Goal: Task Accomplishment & Management: Manage account settings

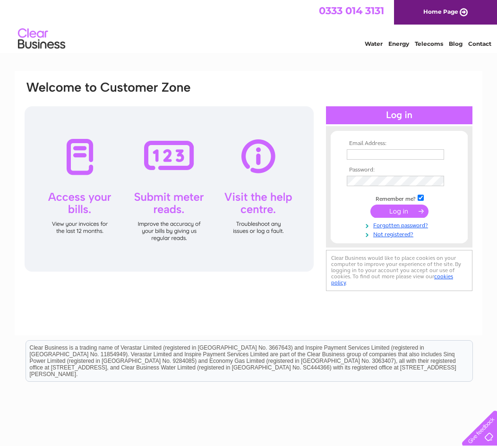
type input "[PERSON_NAME][EMAIL_ADDRESS][PERSON_NAME][DOMAIN_NAME]"
click at [413, 210] on input "submit" at bounding box center [400, 211] width 58 height 13
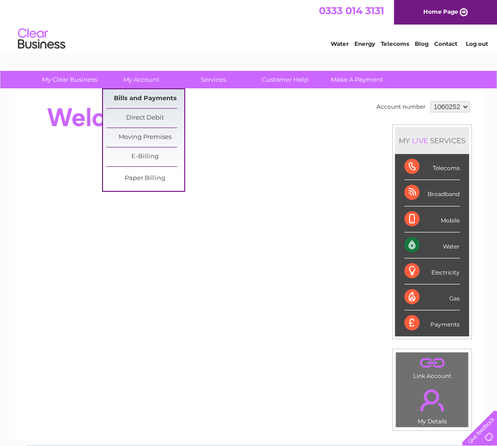
click at [151, 98] on link "Bills and Payments" at bounding box center [145, 98] width 78 height 19
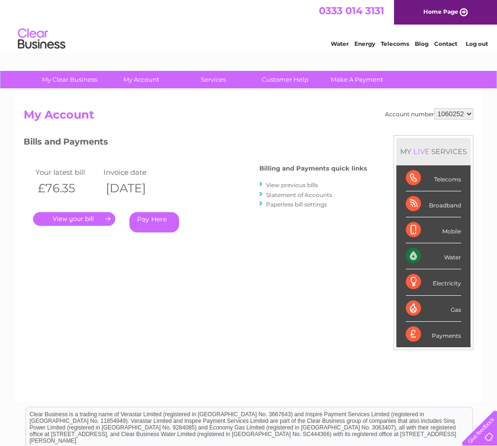
click at [79, 216] on link "." at bounding box center [74, 219] width 82 height 14
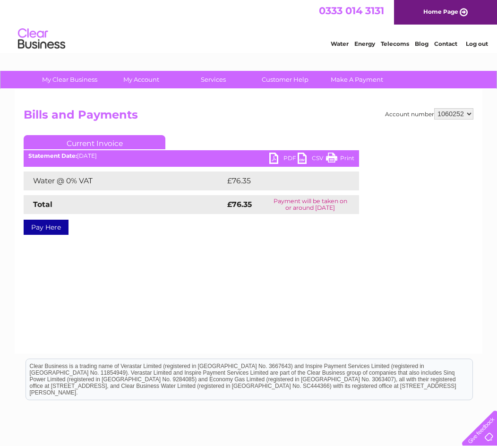
drag, startPoint x: 274, startPoint y: 156, endPoint x: 222, endPoint y: 159, distance: 51.6
click at [205, 161] on div "PDF CSV Print Statement Date: 02/09/2025" at bounding box center [192, 160] width 336 height 14
click at [274, 154] on link "PDF" at bounding box center [283, 160] width 28 height 14
